Goal: Task Accomplishment & Management: Manage account settings

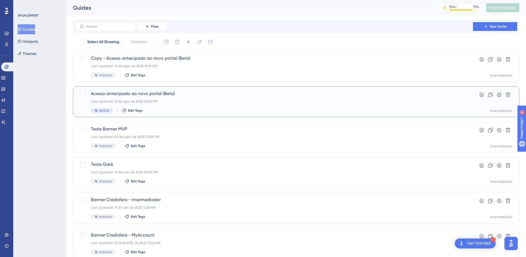
click at [210, 105] on div "Acesso antecipado ao novo portal (Beta) Last Updated: 12 de ago. de 2025 03:15 …" at bounding box center [274, 101] width 366 height 23
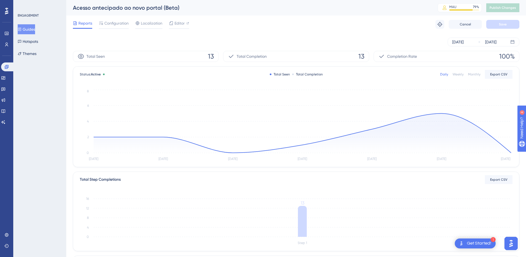
click at [476, 75] on div "Monthly" at bounding box center [474, 74] width 12 height 4
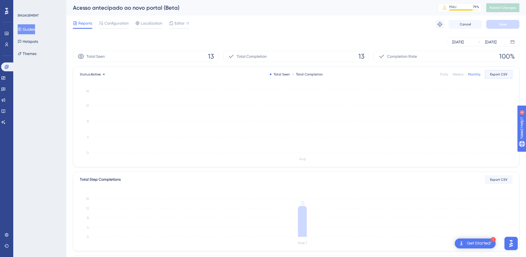
click at [504, 74] on span "Export CSV" at bounding box center [498, 74] width 17 height 4
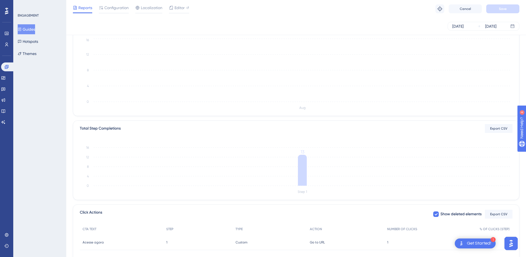
scroll to position [93, 0]
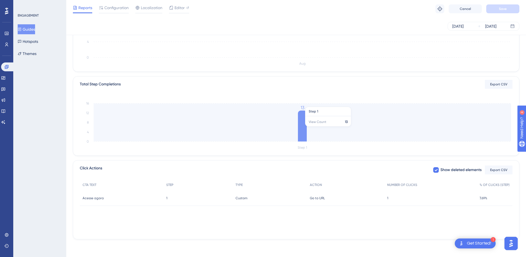
click at [304, 129] on icon at bounding box center [302, 125] width 9 height 31
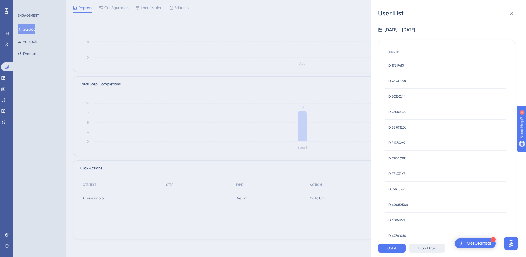
click at [433, 250] on span "Export CSV" at bounding box center [426, 248] width 17 height 4
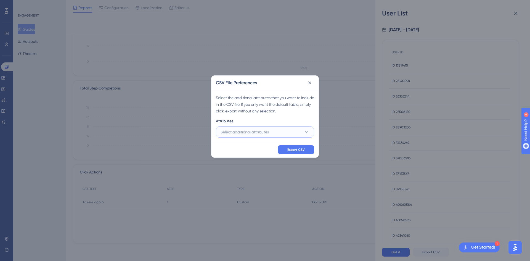
click at [292, 131] on button "Select additional attributes" at bounding box center [265, 131] width 98 height 11
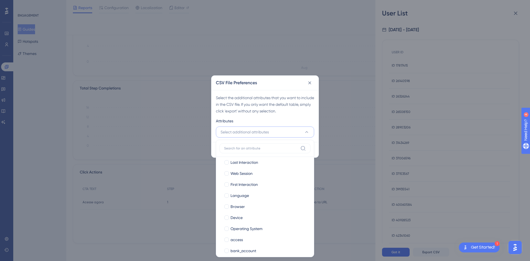
scroll to position [0, 0]
click at [306, 97] on div "Select the additional attributes that you want to include in the CSV file. If y…" at bounding box center [265, 104] width 98 height 20
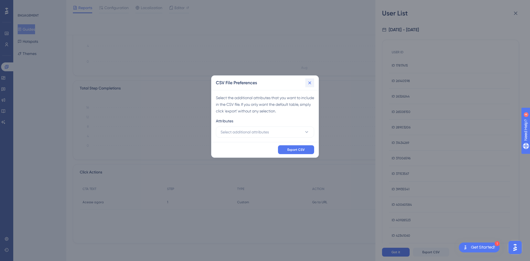
click at [310, 84] on icon at bounding box center [310, 83] width 6 height 6
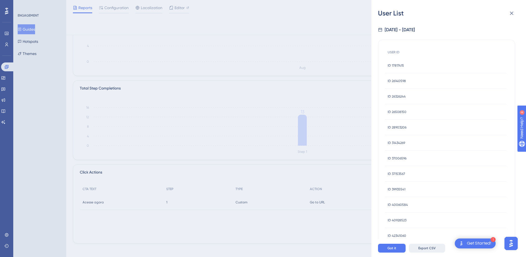
click at [436, 252] on button "Export CSV" at bounding box center [427, 248] width 36 height 9
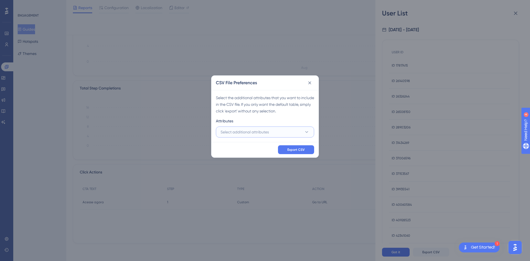
click at [293, 135] on button "Select additional attributes" at bounding box center [265, 131] width 98 height 11
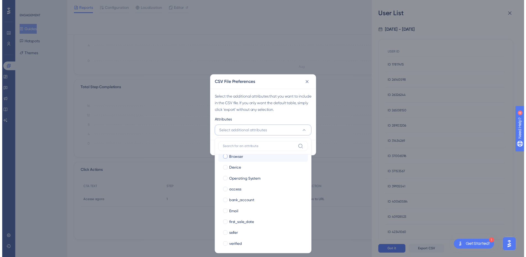
scroll to position [53, 0]
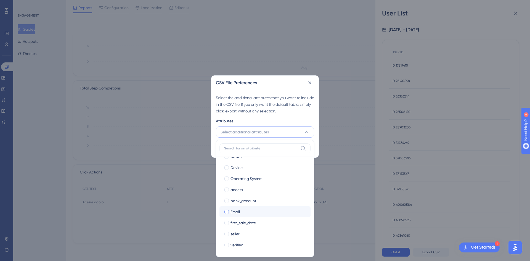
click at [249, 209] on div "Email" at bounding box center [269, 212] width 76 height 7
checkbox input "true"
click at [292, 115] on div "Select the additional attributes that you want to include in the CSV file. If y…" at bounding box center [265, 116] width 107 height 52
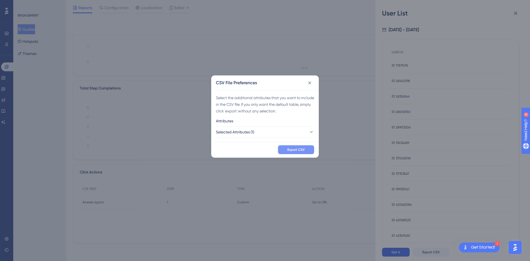
click at [293, 153] on button "Export CSV" at bounding box center [296, 149] width 36 height 9
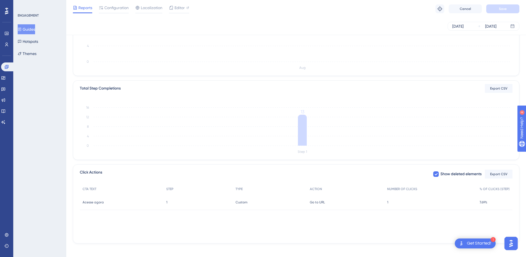
click at [28, 31] on button "Guides" at bounding box center [26, 29] width 17 height 10
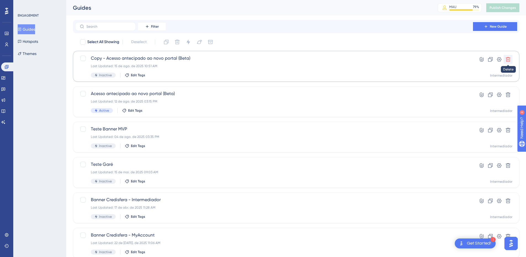
click at [510, 61] on icon at bounding box center [508, 59] width 5 height 5
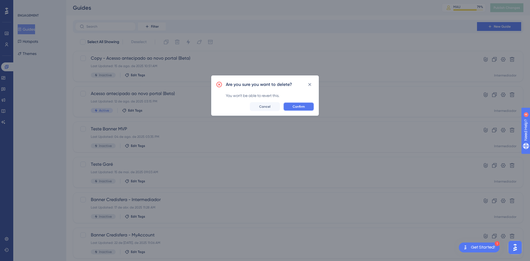
click at [296, 106] on span "Confirm" at bounding box center [299, 106] width 12 height 4
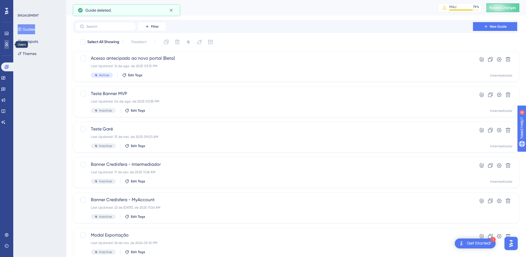
click at [5, 44] on icon at bounding box center [6, 44] width 4 height 4
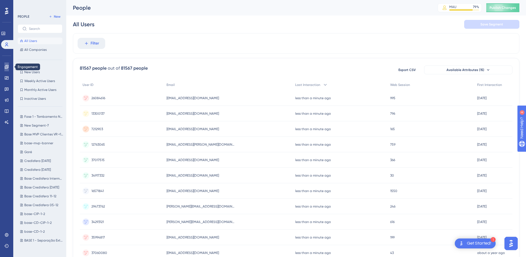
click at [4, 64] on link at bounding box center [6, 66] width 4 height 9
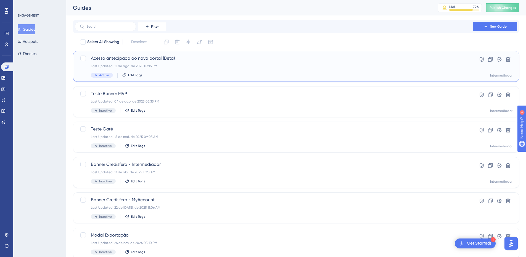
click at [217, 60] on span "Acesso antecipado ao novo portal (Beta)" at bounding box center [274, 58] width 366 height 7
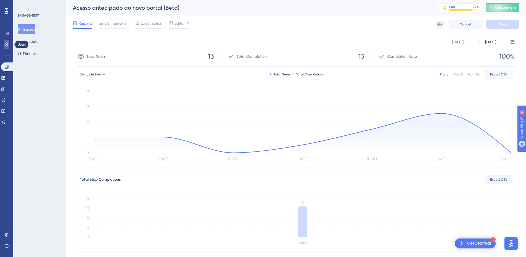
click at [8, 45] on icon at bounding box center [6, 44] width 4 height 4
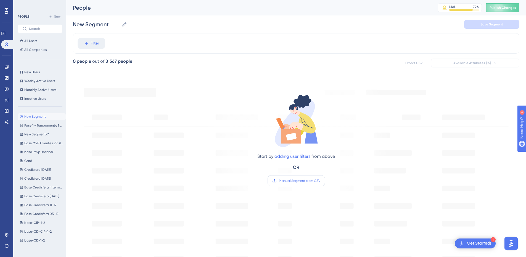
click at [293, 181] on span "Manual Segment from CSV" at bounding box center [299, 180] width 41 height 4
click at [320, 181] on input "Manual Segment from CSV" at bounding box center [320, 181] width 0 height 0
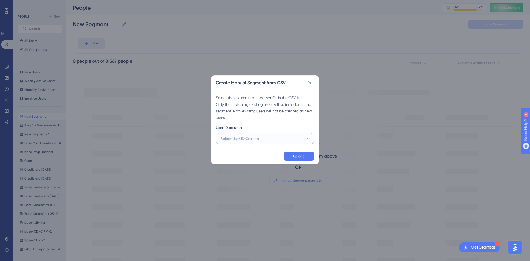
click at [246, 136] on span "Select User ID Column" at bounding box center [240, 138] width 38 height 7
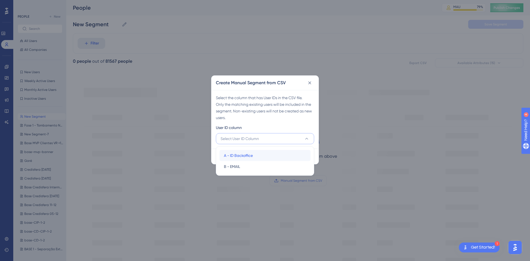
click at [247, 155] on span "A - ID Backoffice" at bounding box center [238, 155] width 29 height 7
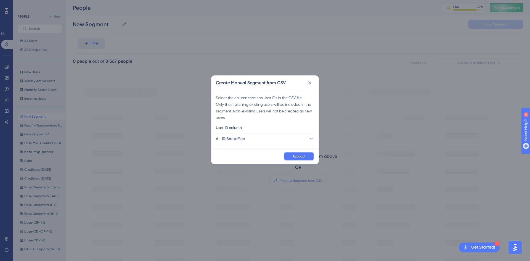
click at [296, 156] on span "Upload" at bounding box center [299, 156] width 12 height 4
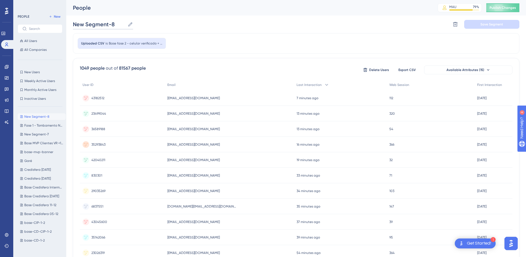
click at [115, 24] on input "New Segment-8" at bounding box center [99, 24] width 52 height 8
click at [125, 25] on input "Fase 2 - Novo Portal Payments" at bounding box center [117, 24] width 89 height 8
click at [154, 23] on input "Fase 2 - Novo Portal (Payments" at bounding box center [118, 24] width 90 height 8
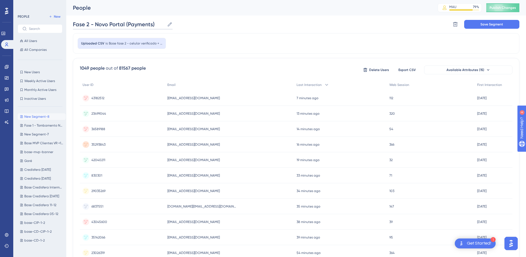
click at [128, 24] on input "Fase 2 - Novo Portal (Payments)" at bounding box center [119, 24] width 92 height 8
click at [143, 23] on input "Fase 2 - Novo Portal (users Payments)" at bounding box center [126, 24] width 107 height 8
type input "Fase 2 - Novo Portal (users vp + celular)"
click at [270, 25] on div "Fase 2 - Novo Portal (users vp + celular) Fase 2 - Novo Portal (users vp + celu…" at bounding box center [296, 24] width 447 height 18
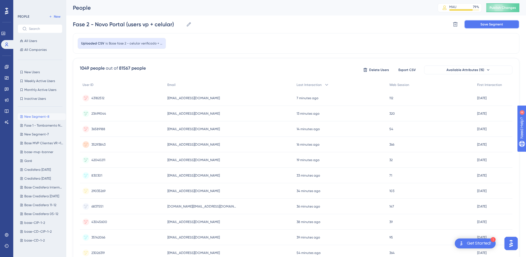
click at [507, 24] on button "Save Segment" at bounding box center [491, 24] width 55 height 9
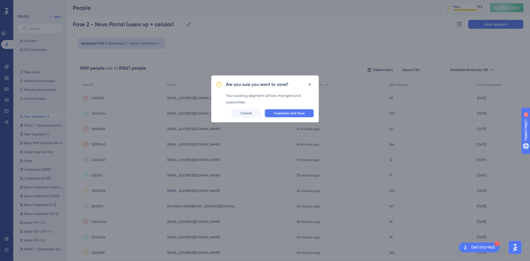
click at [286, 113] on span "Overwrite and Save" at bounding box center [289, 113] width 31 height 4
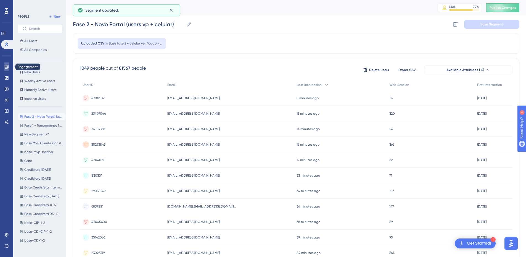
click at [7, 65] on icon at bounding box center [6, 67] width 4 height 4
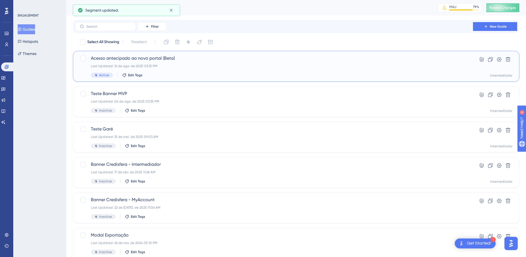
click at [216, 72] on div "Acesso antecipado ao novo portal (Beta) Last Updated: 12 de ago. de 2025 03:15 …" at bounding box center [274, 66] width 366 height 23
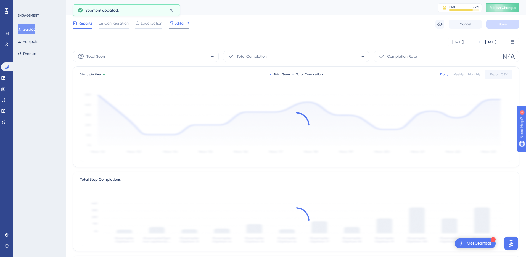
click at [177, 24] on span "Editor" at bounding box center [180, 23] width 10 height 7
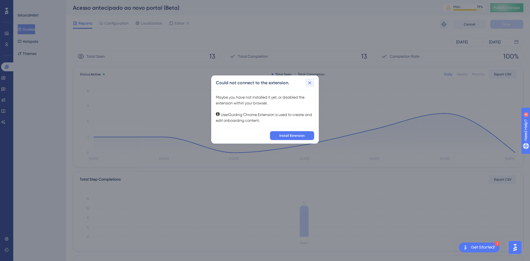
click at [310, 84] on icon at bounding box center [310, 83] width 6 height 6
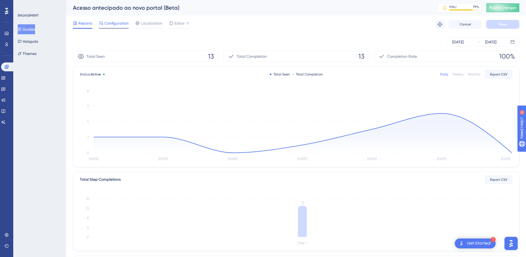
click at [108, 23] on span "Configuration" at bounding box center [116, 23] width 24 height 7
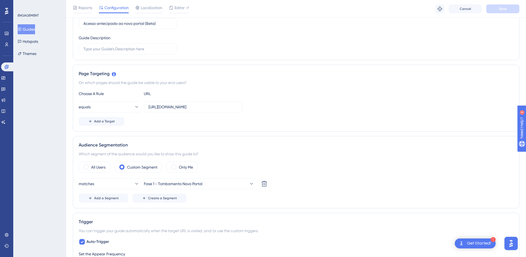
scroll to position [110, 0]
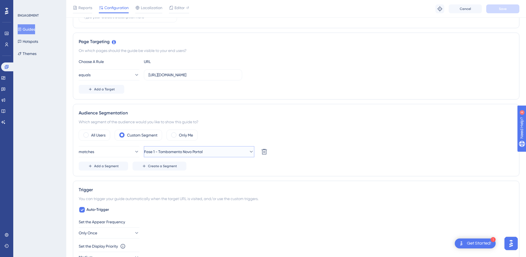
click at [229, 151] on button "Fase 1 - Tombamento Novo Portal" at bounding box center [199, 151] width 110 height 11
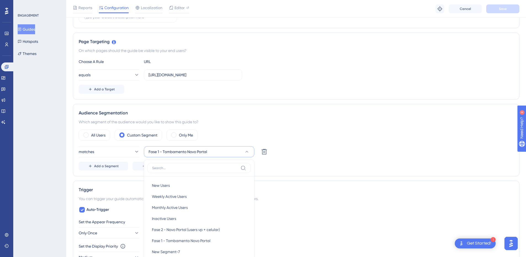
scroll to position [193, 0]
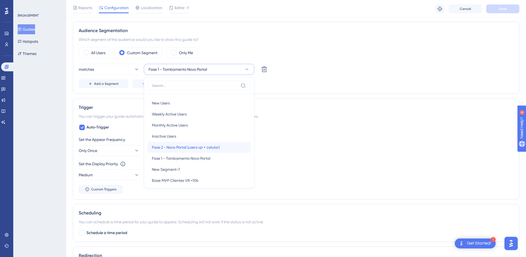
click at [222, 147] on div "Fase 2 - Novo Portal (users vp + celular) Fase 2 - Novo Portal (users vp + celu…" at bounding box center [199, 147] width 94 height 11
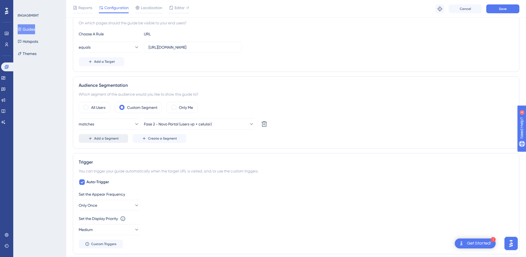
scroll to position [138, 0]
click at [134, 123] on icon at bounding box center [137, 125] width 6 height 6
click at [130, 123] on icon at bounding box center [132, 125] width 6 height 6
click at [500, 10] on span "Save" at bounding box center [503, 9] width 8 height 4
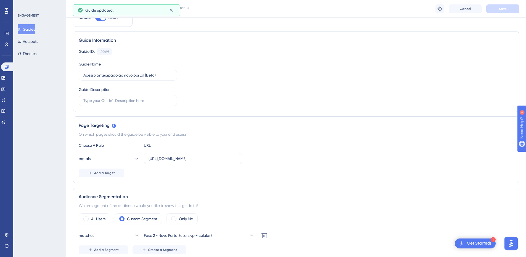
scroll to position [0, 0]
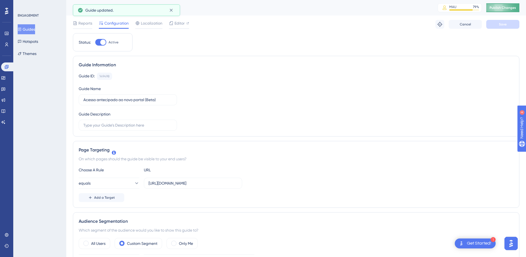
click at [510, 5] on button "Publish Changes" at bounding box center [502, 7] width 33 height 9
